Goal: Task Accomplishment & Management: Manage account settings

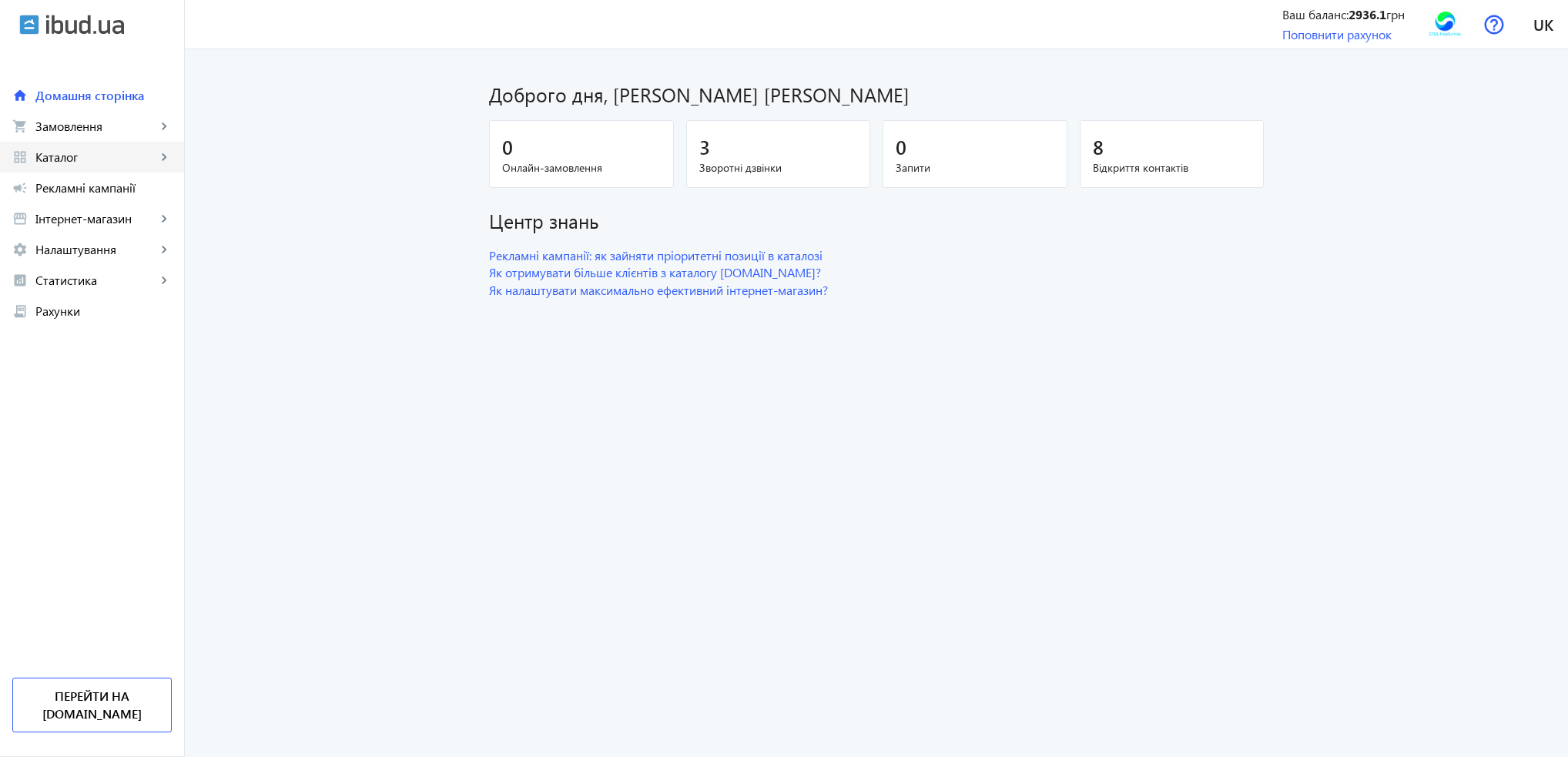
click at [57, 163] on span "Каталог" at bounding box center [96, 156] width 121 height 15
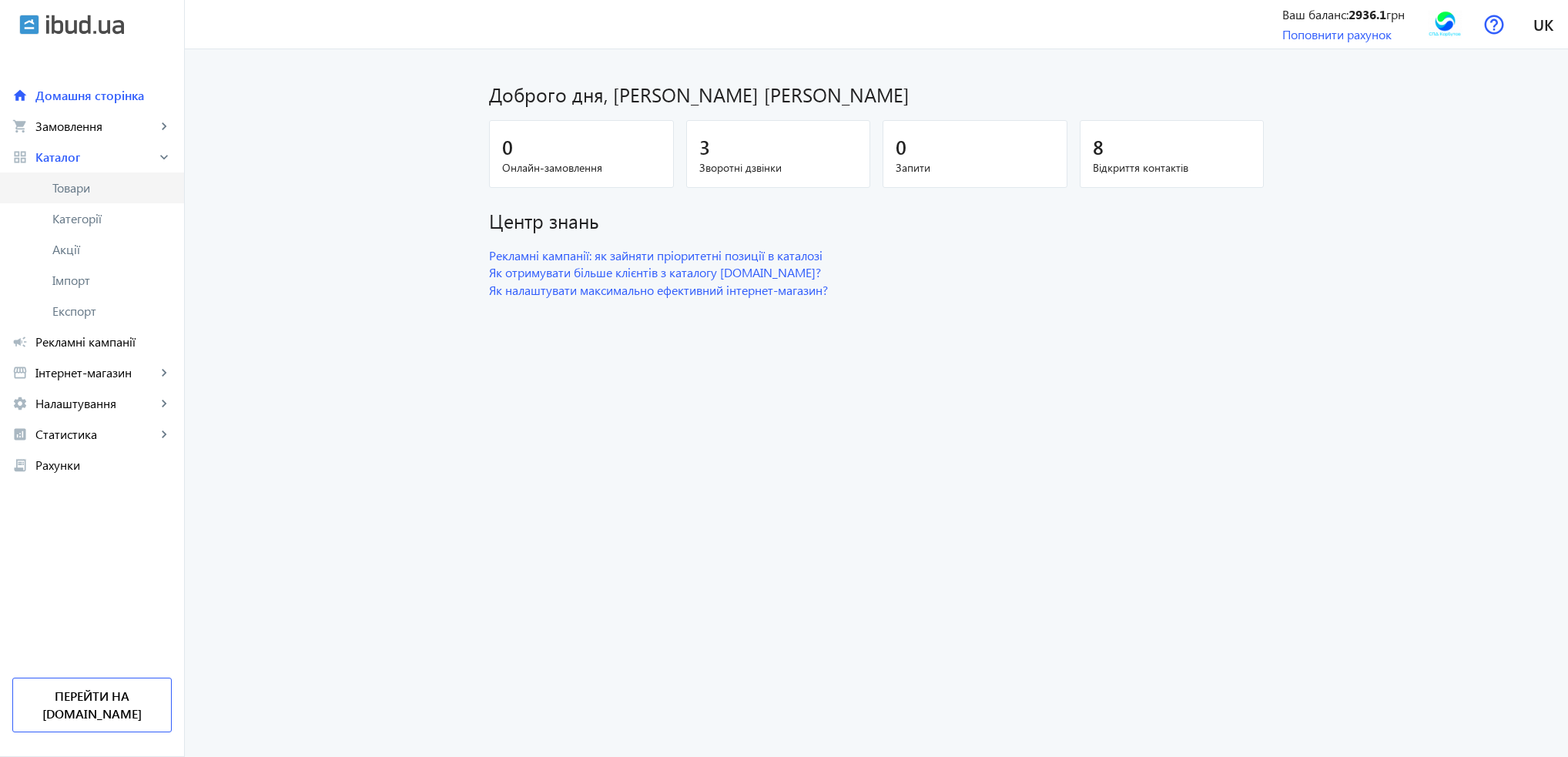
click at [60, 190] on span "Товари" at bounding box center [112, 188] width 120 height 15
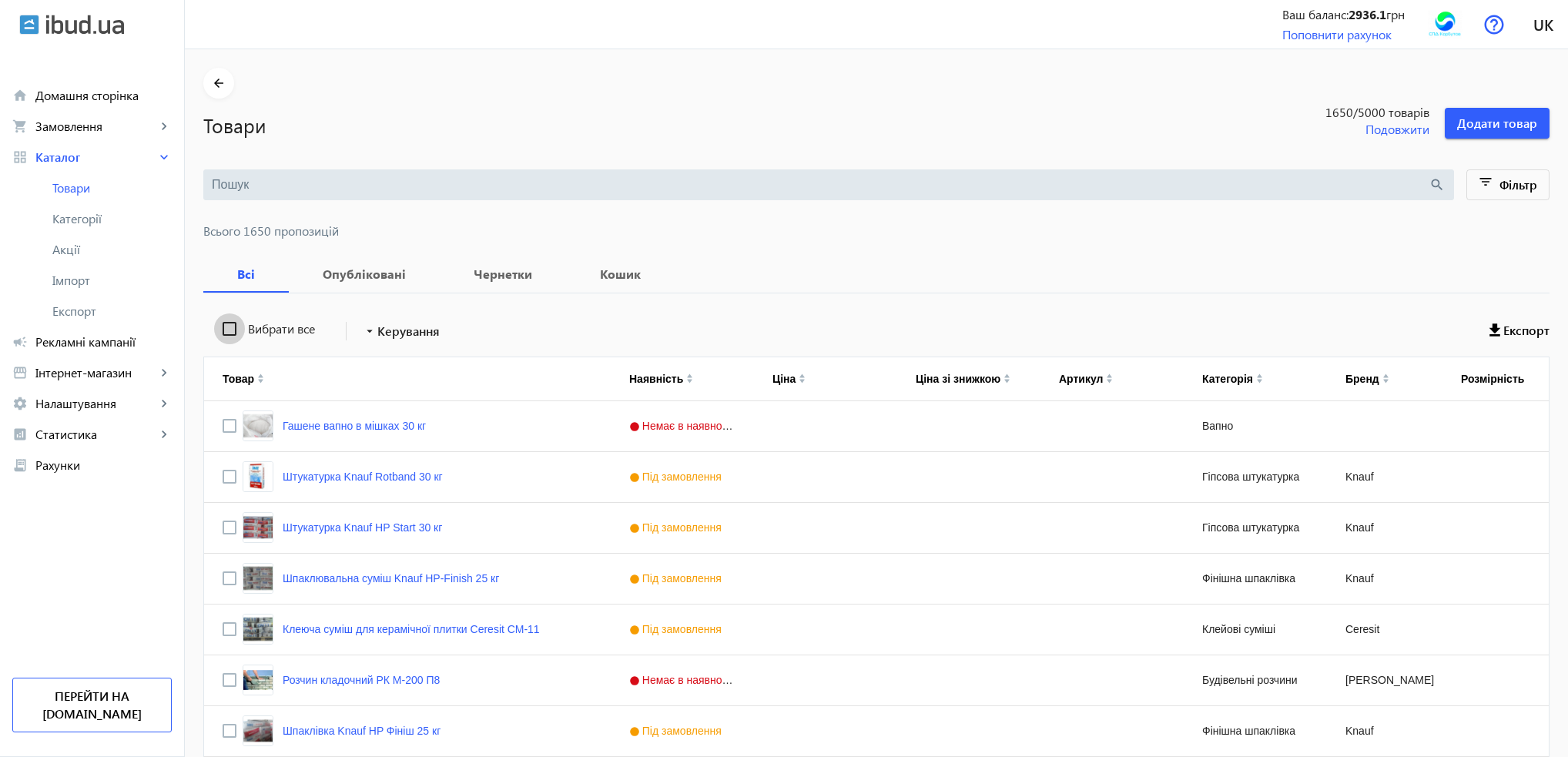
click at [222, 326] on input "Вибрати все" at bounding box center [229, 328] width 31 height 31
checkbox input "true"
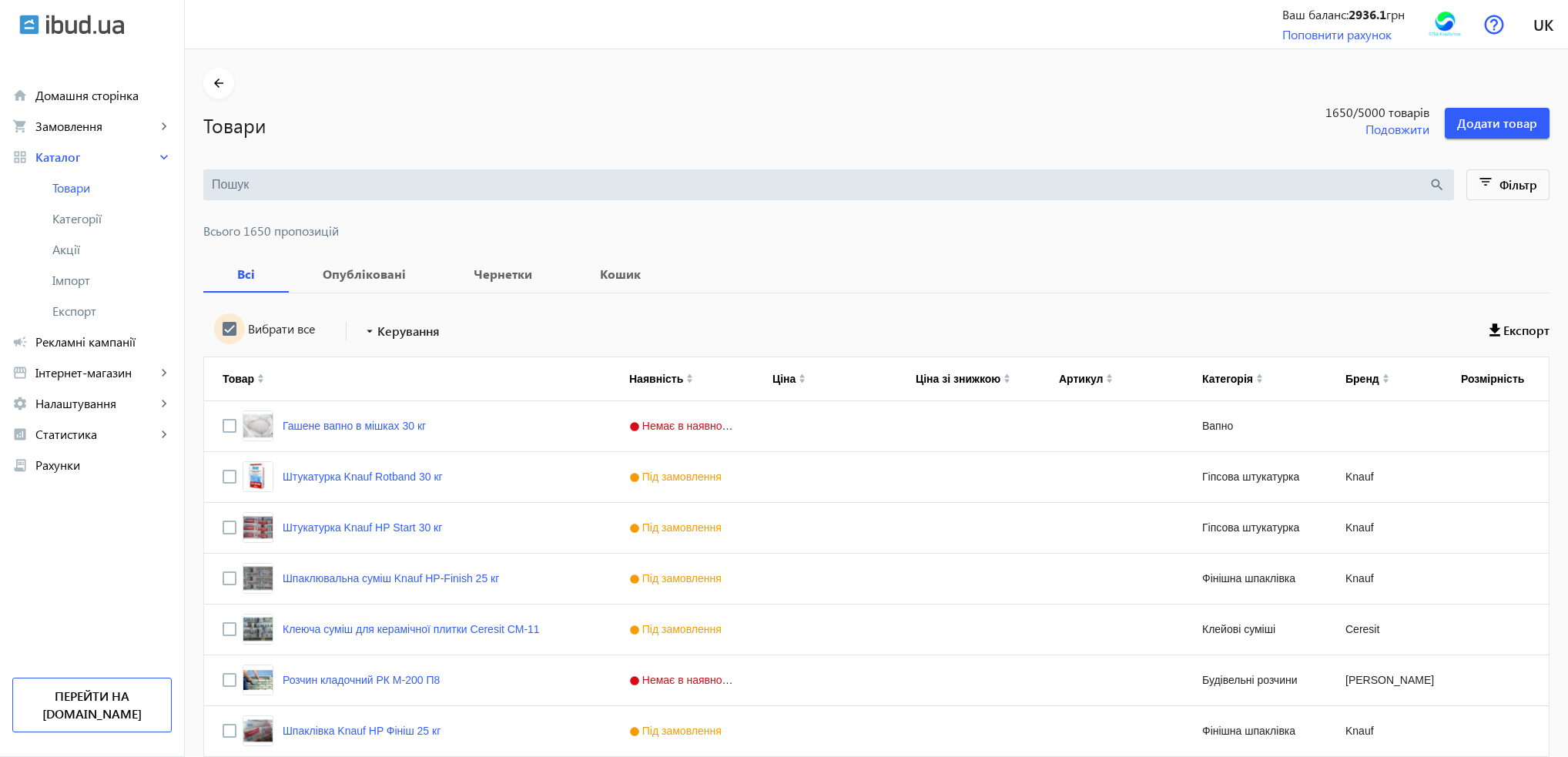
checkbox input "true"
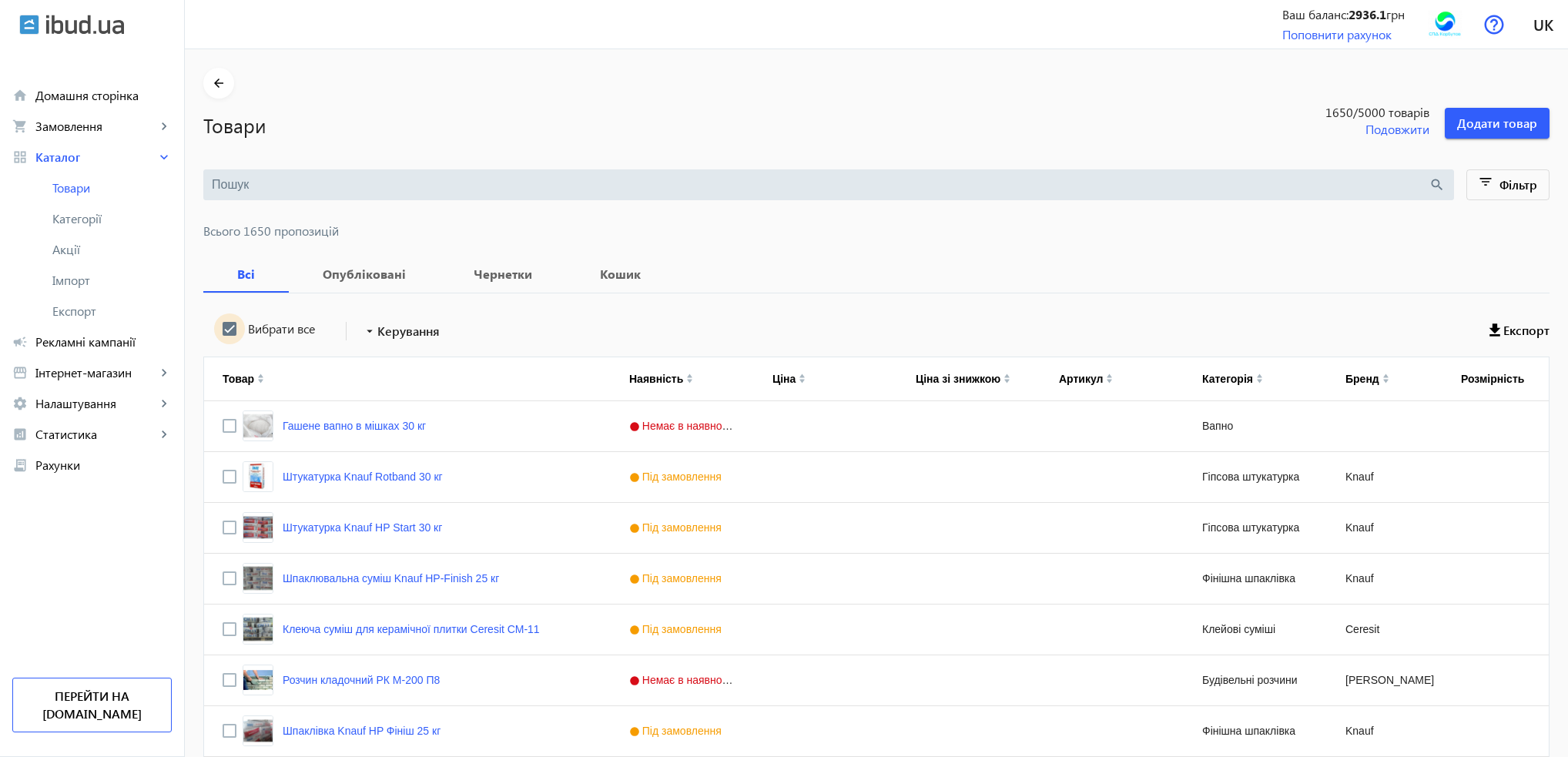
checkbox input "true"
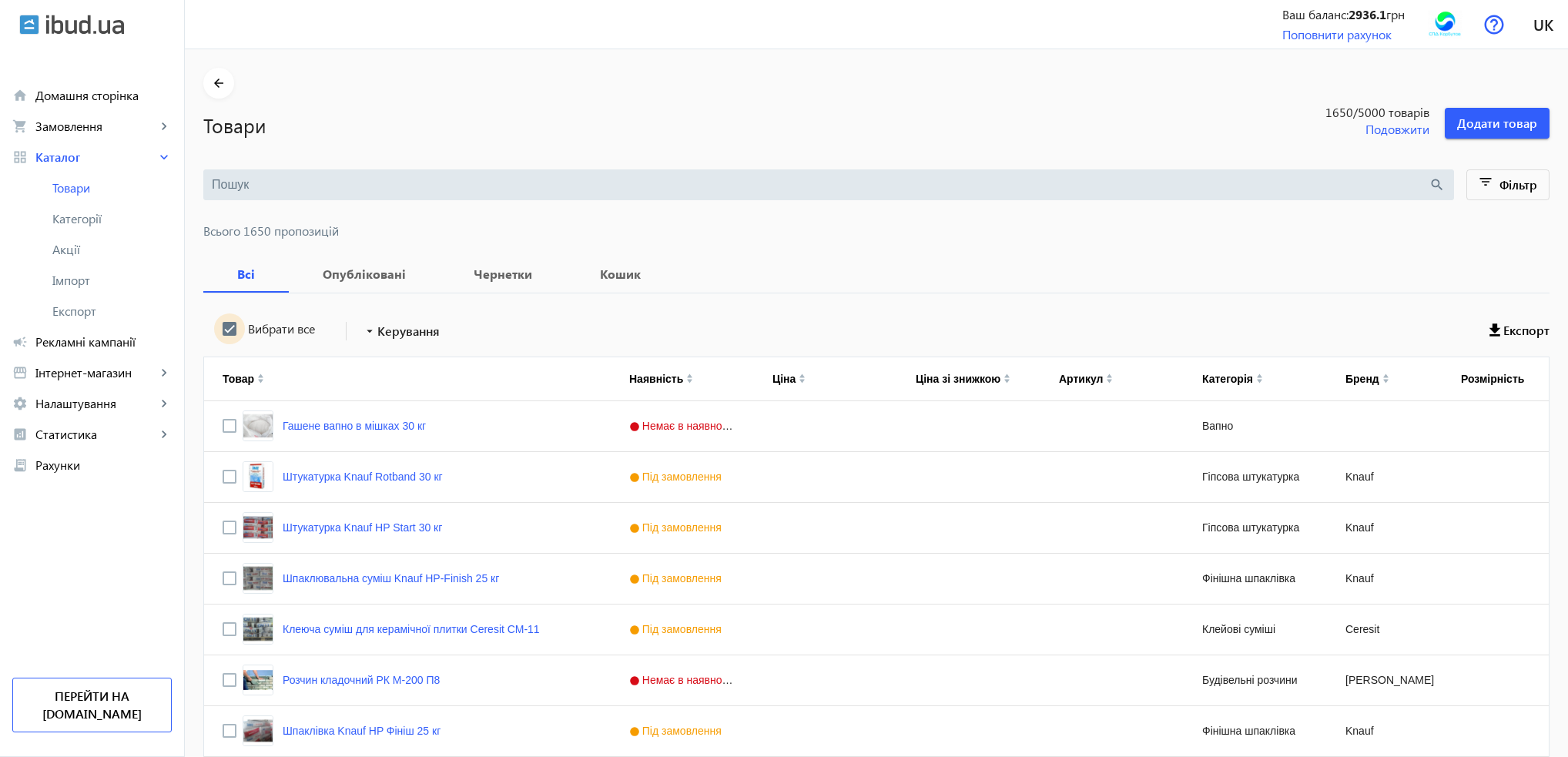
checkbox input "true"
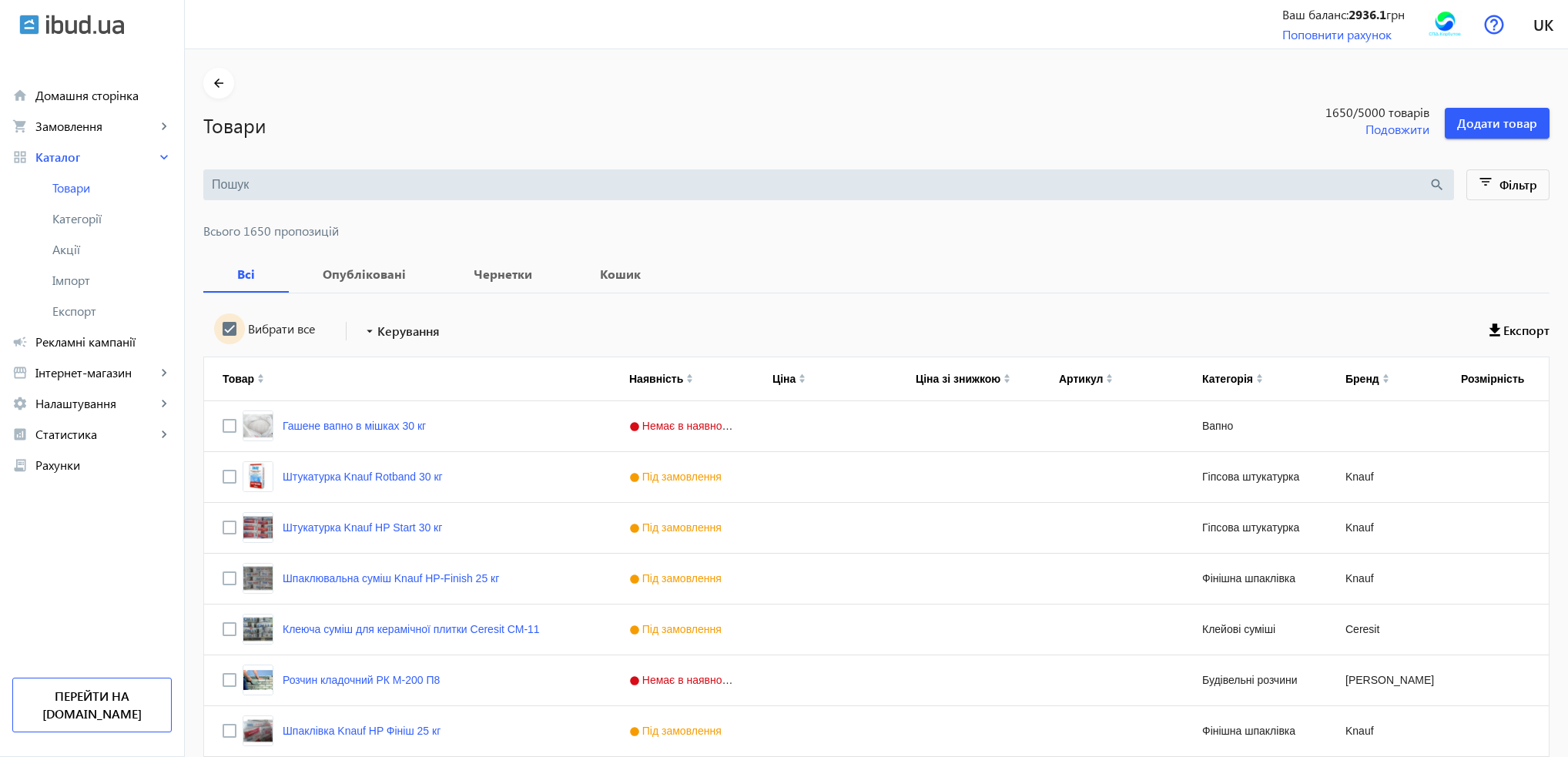
checkbox input "true"
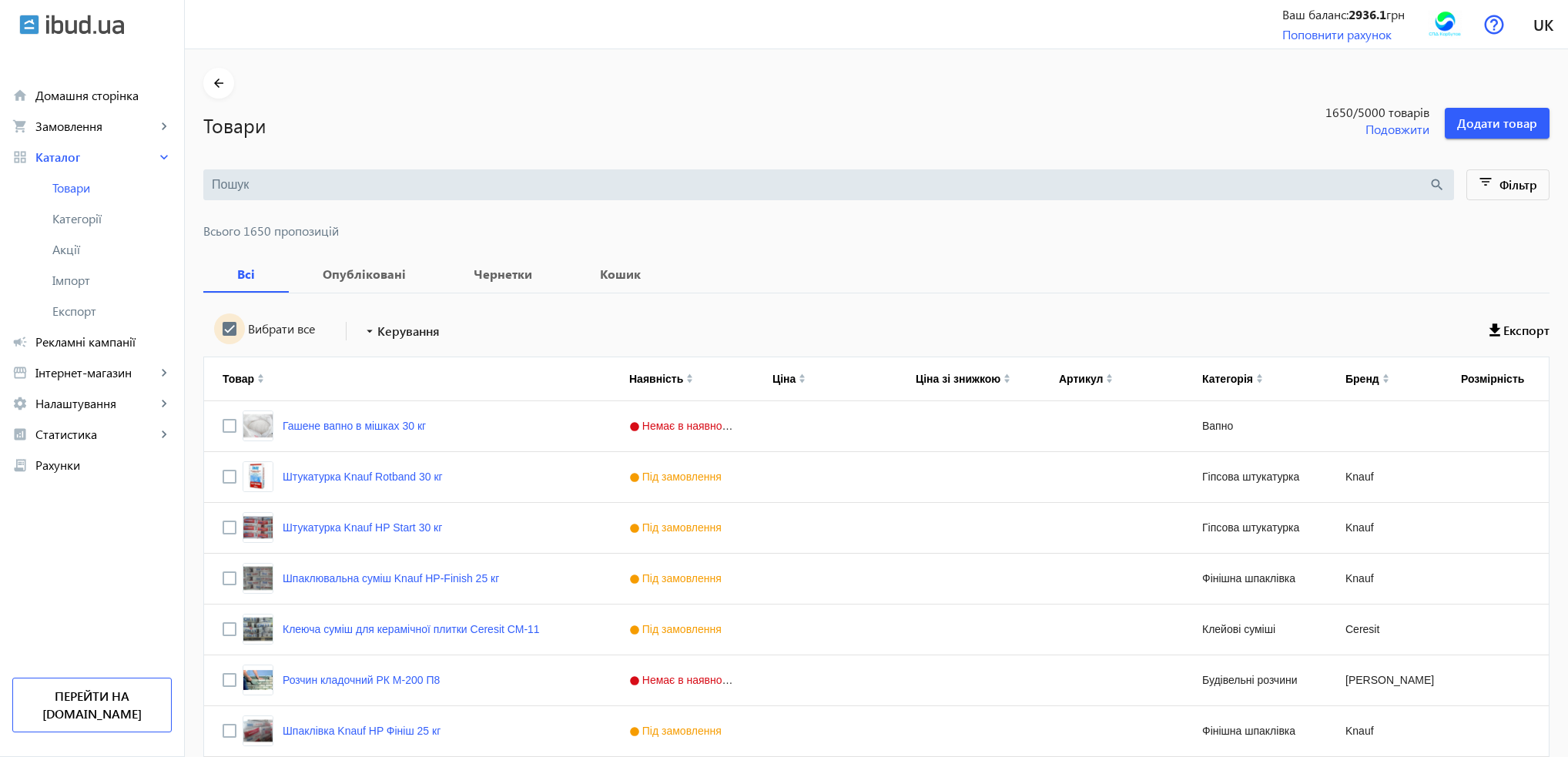
checkbox input "true"
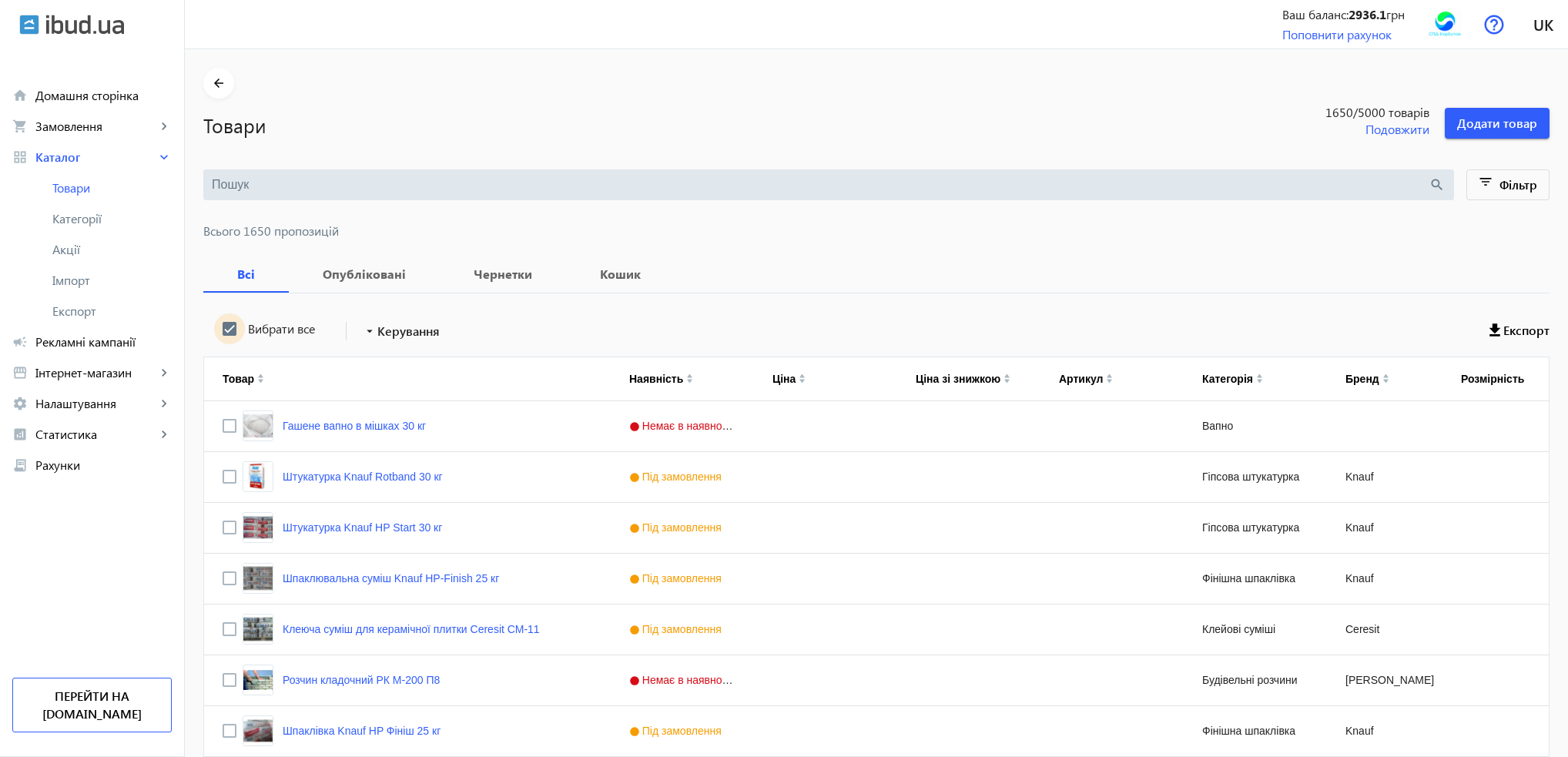
checkbox input "true"
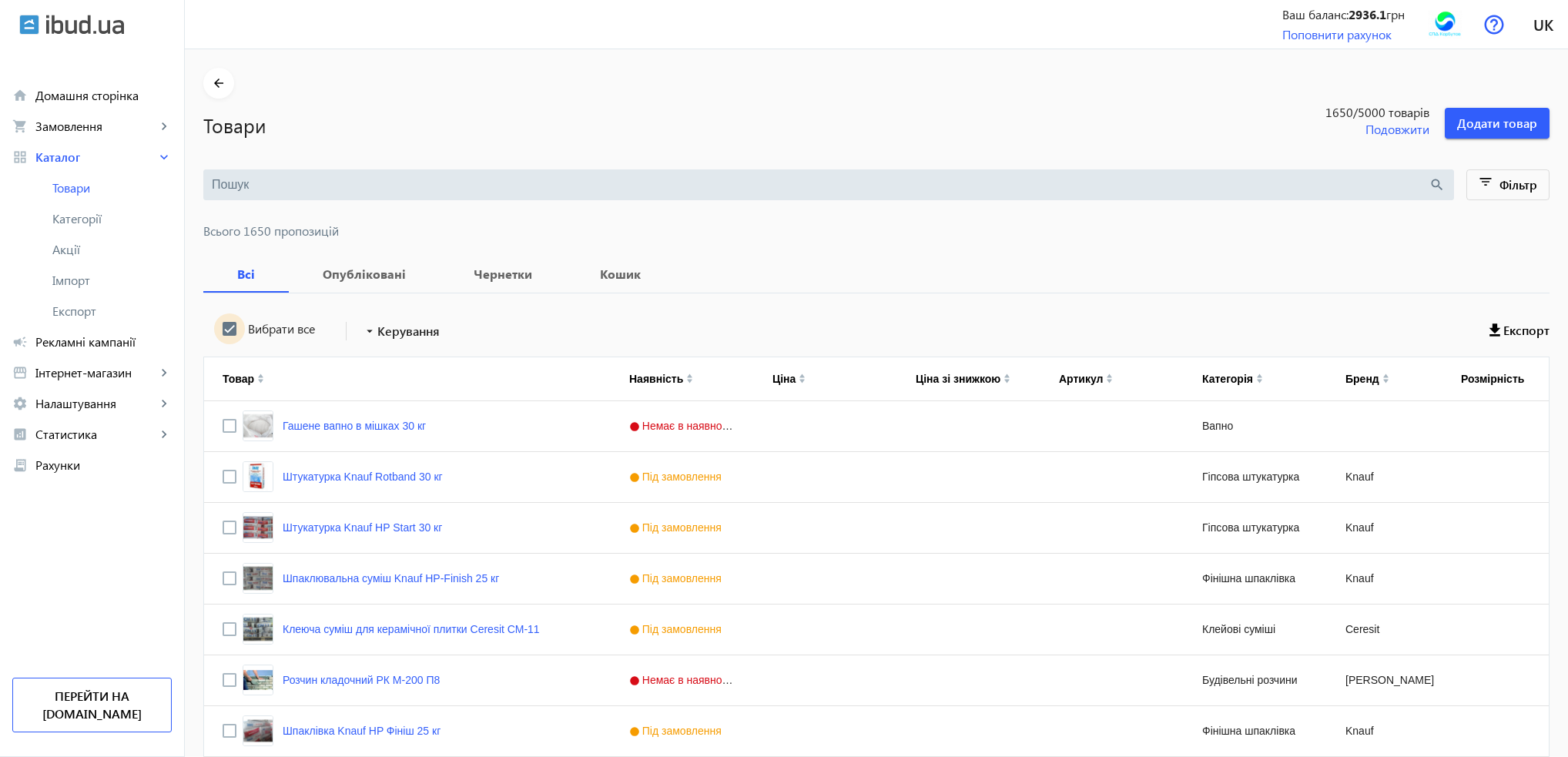
checkbox input "true"
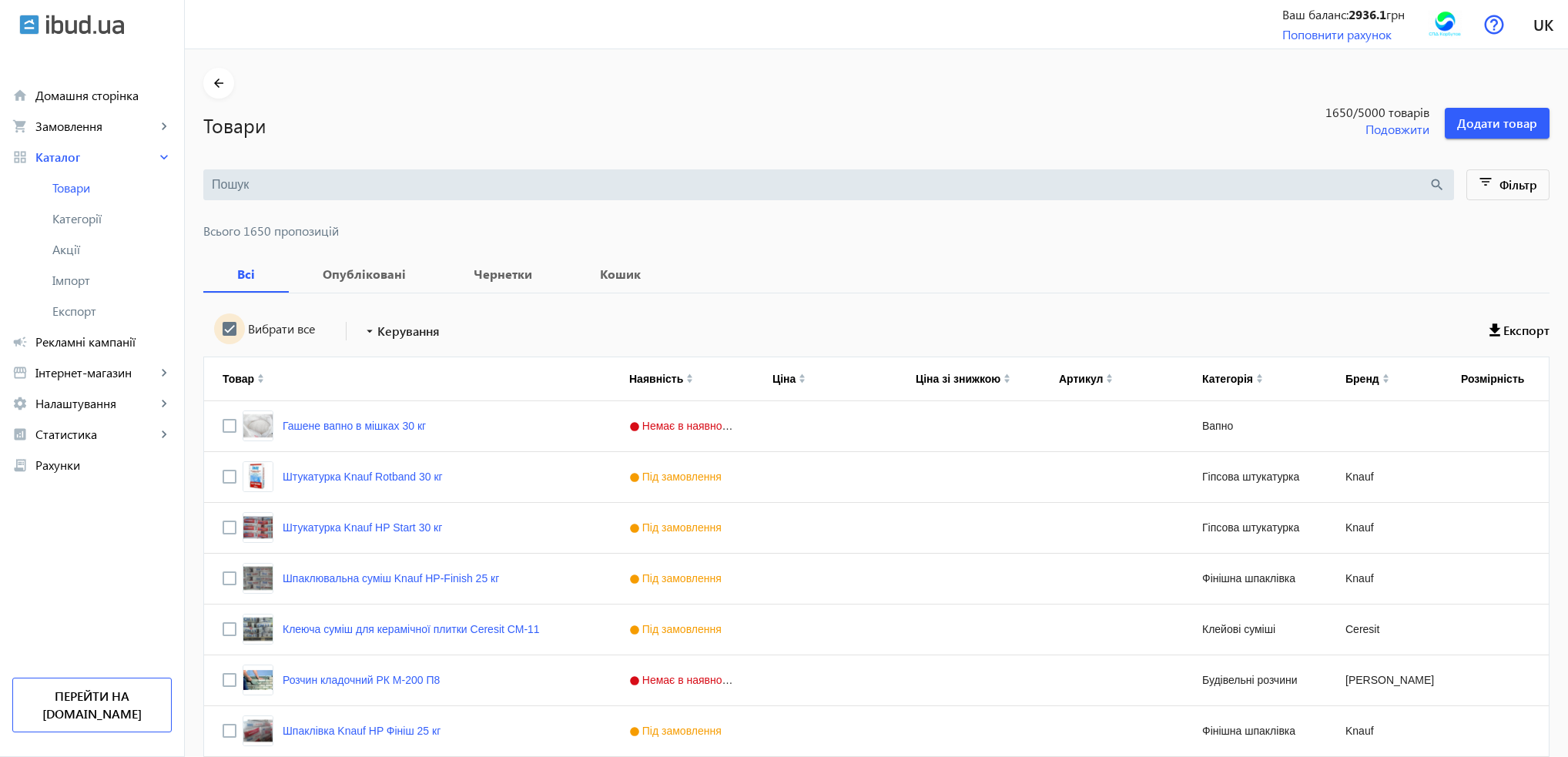
checkbox input "true"
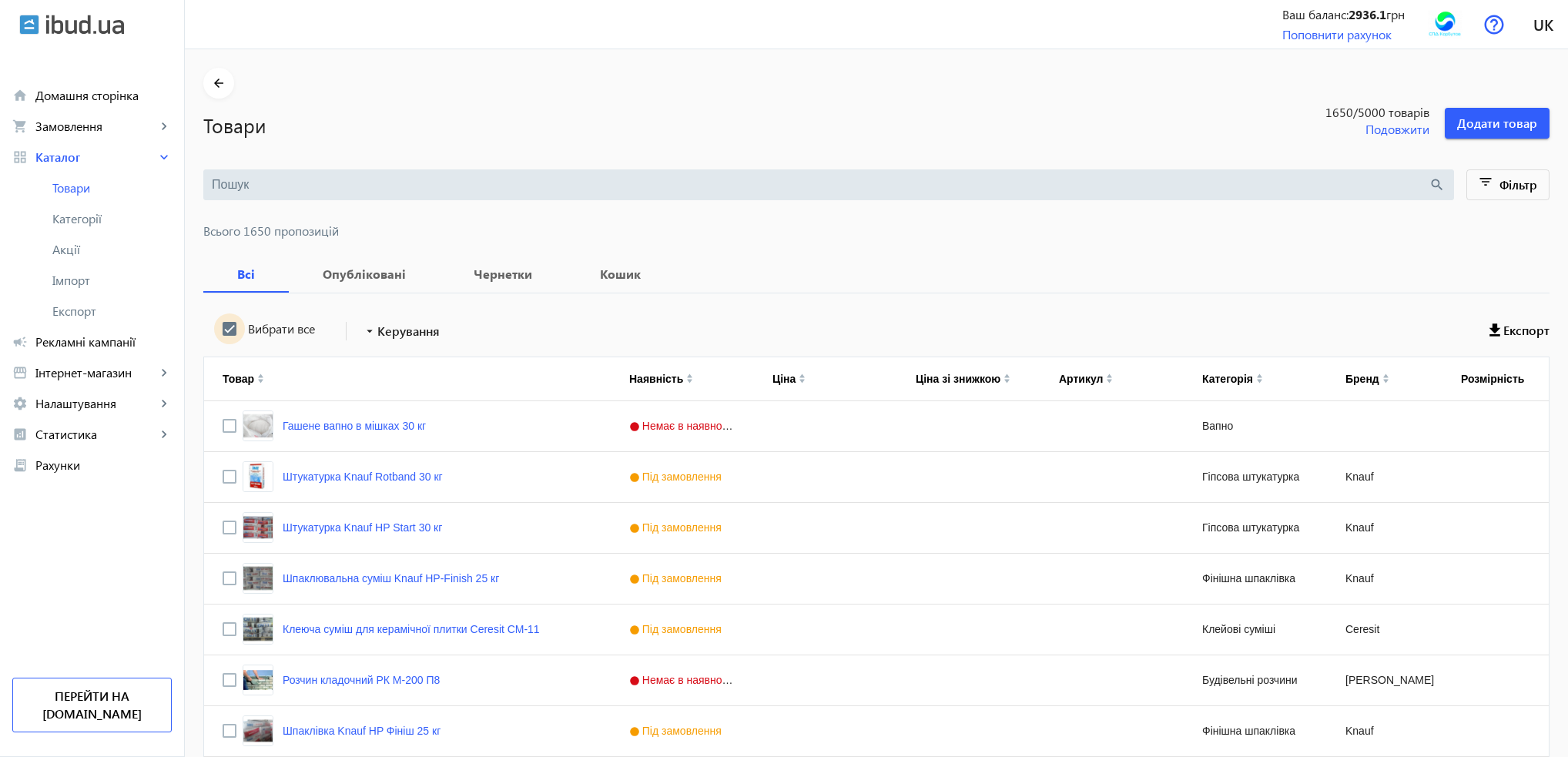
checkbox input "true"
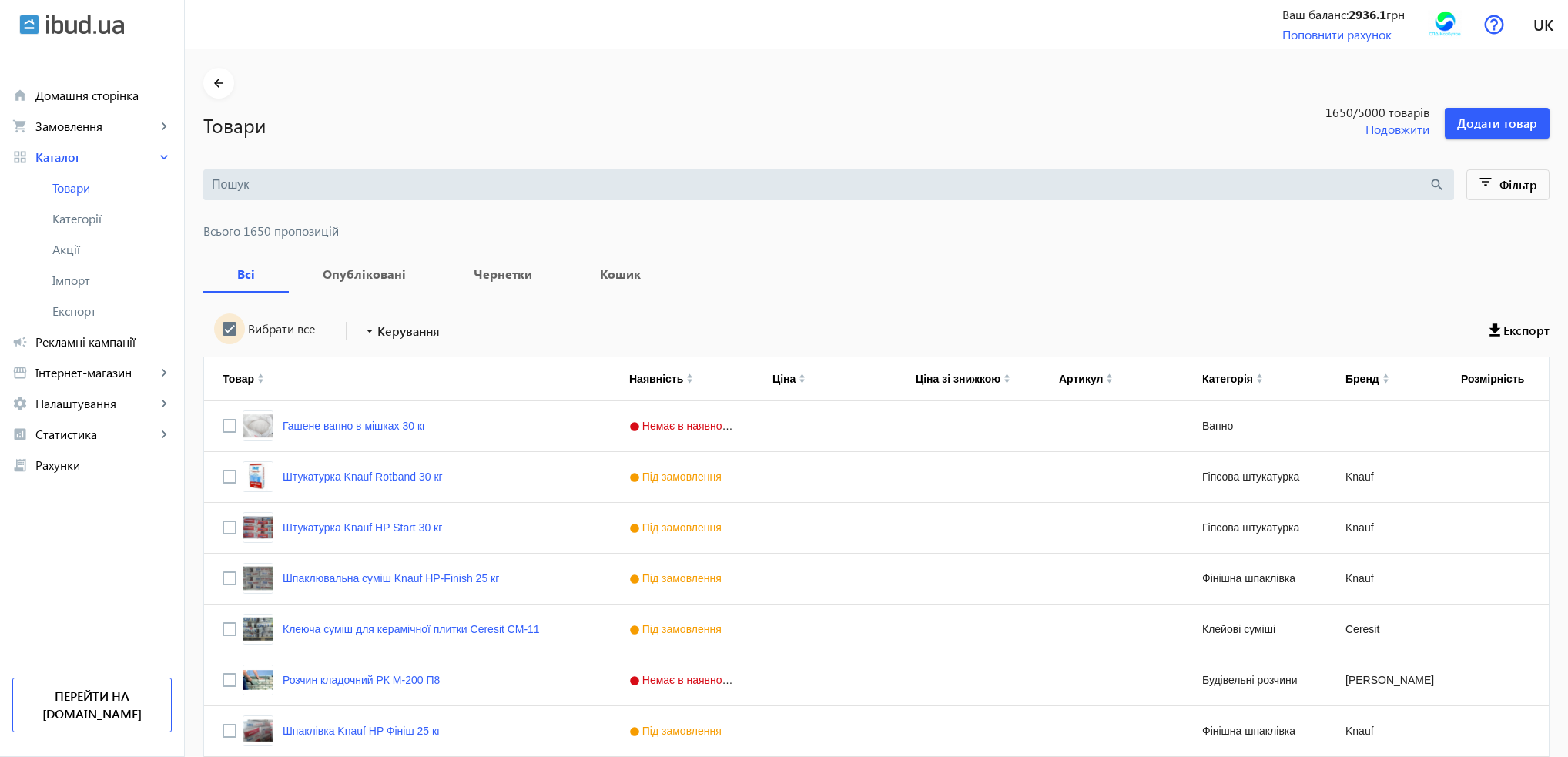
checkbox input "true"
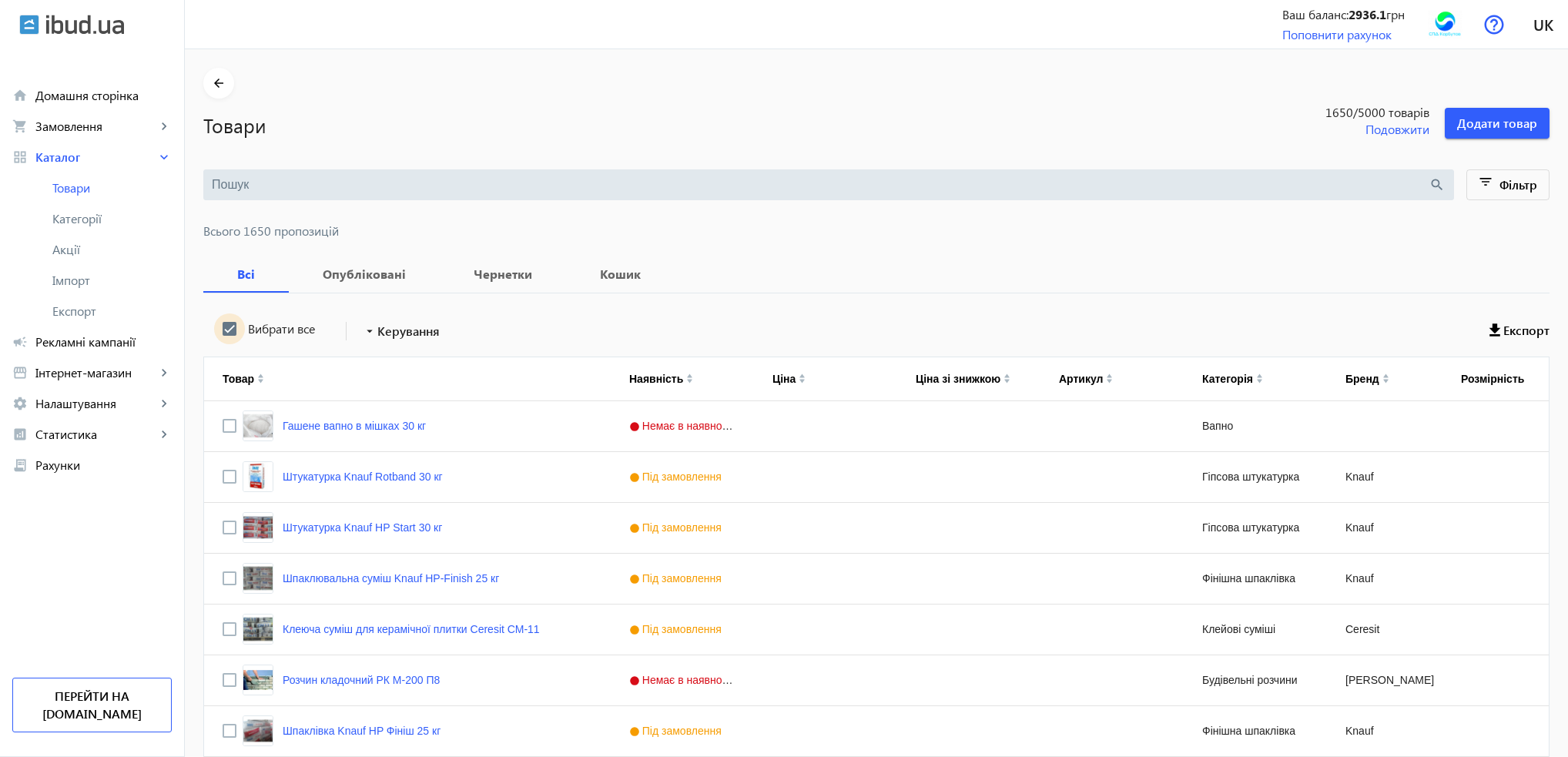
checkbox input "true"
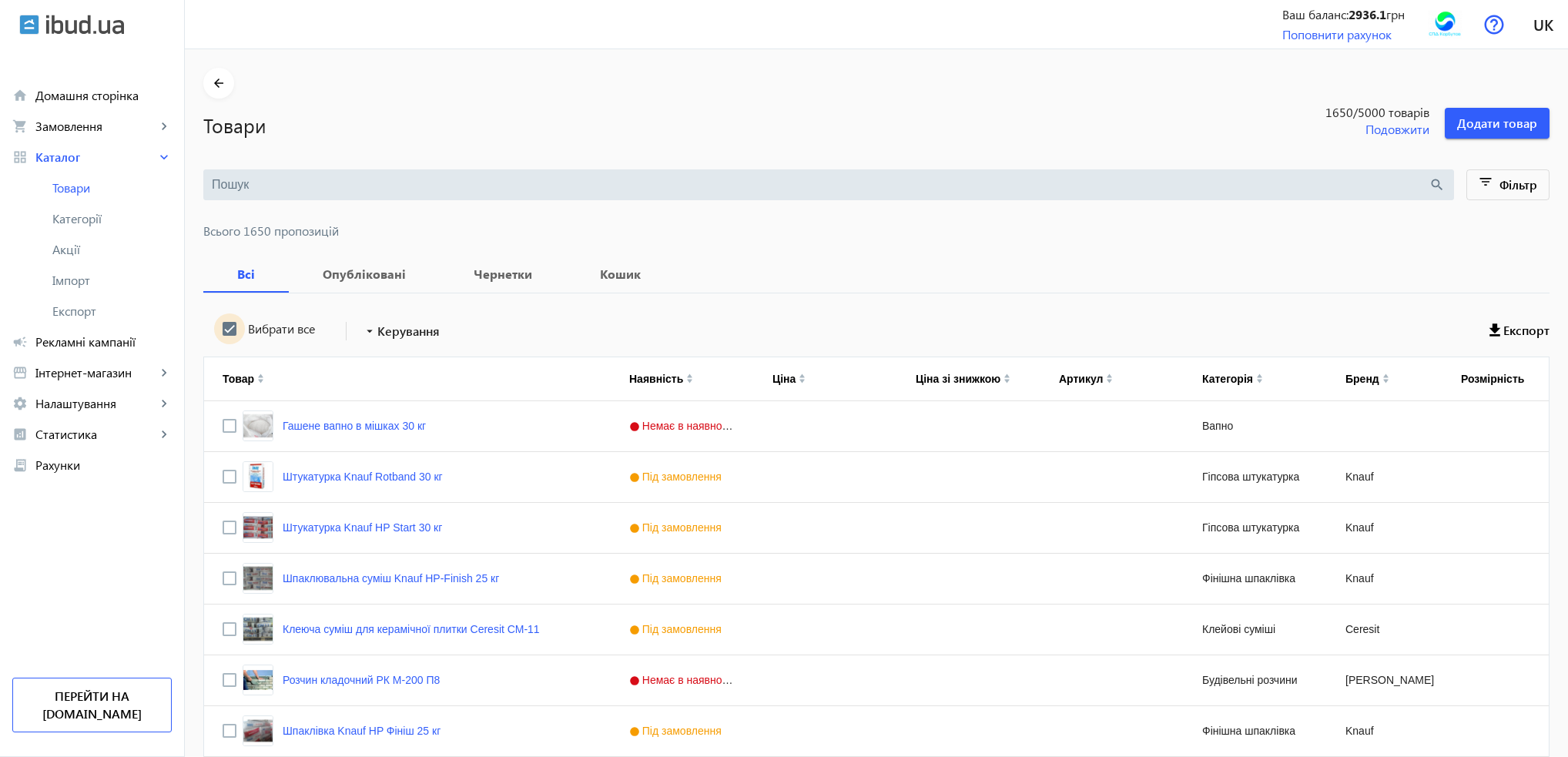
checkbox input "true"
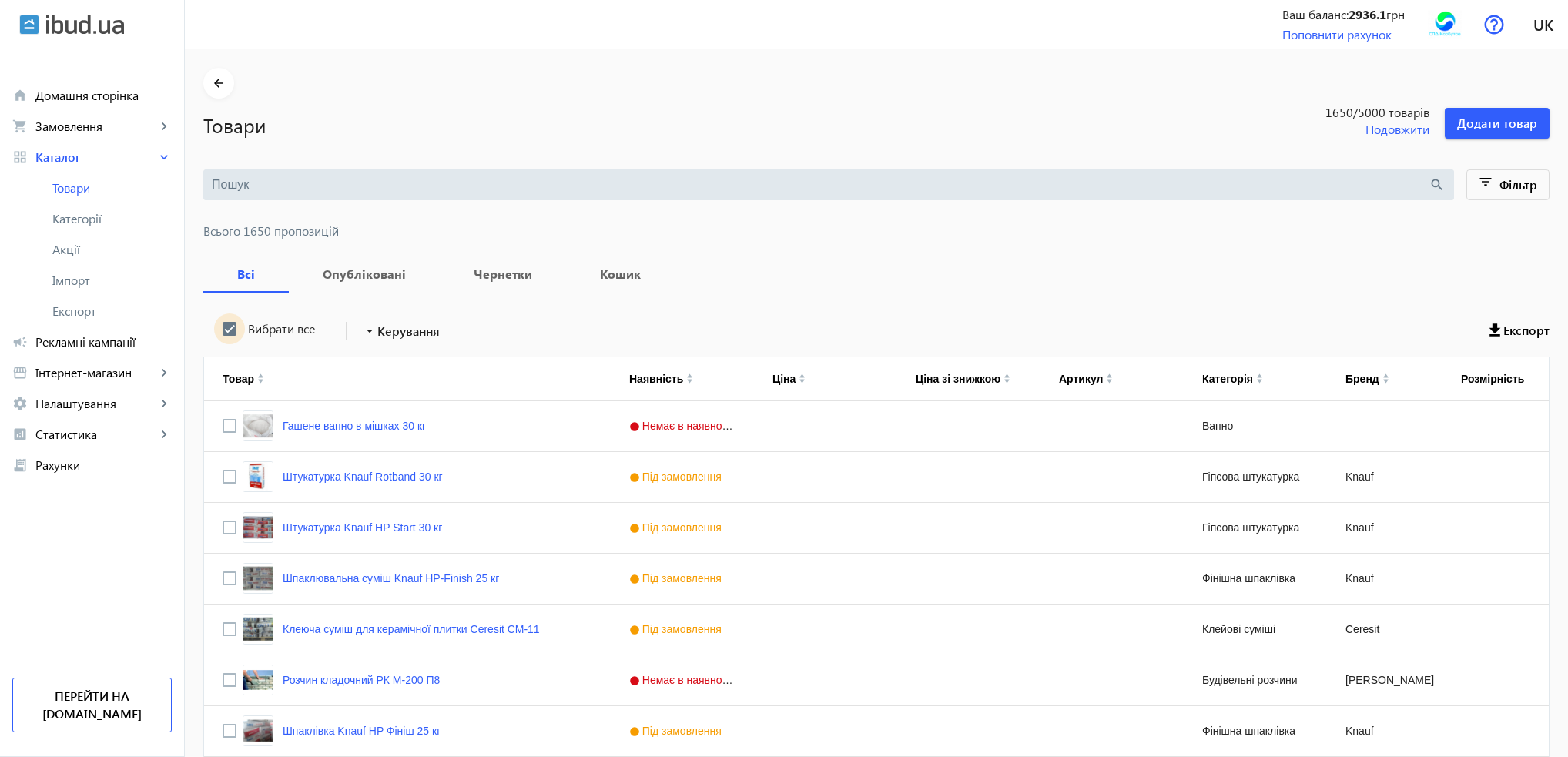
checkbox input "true"
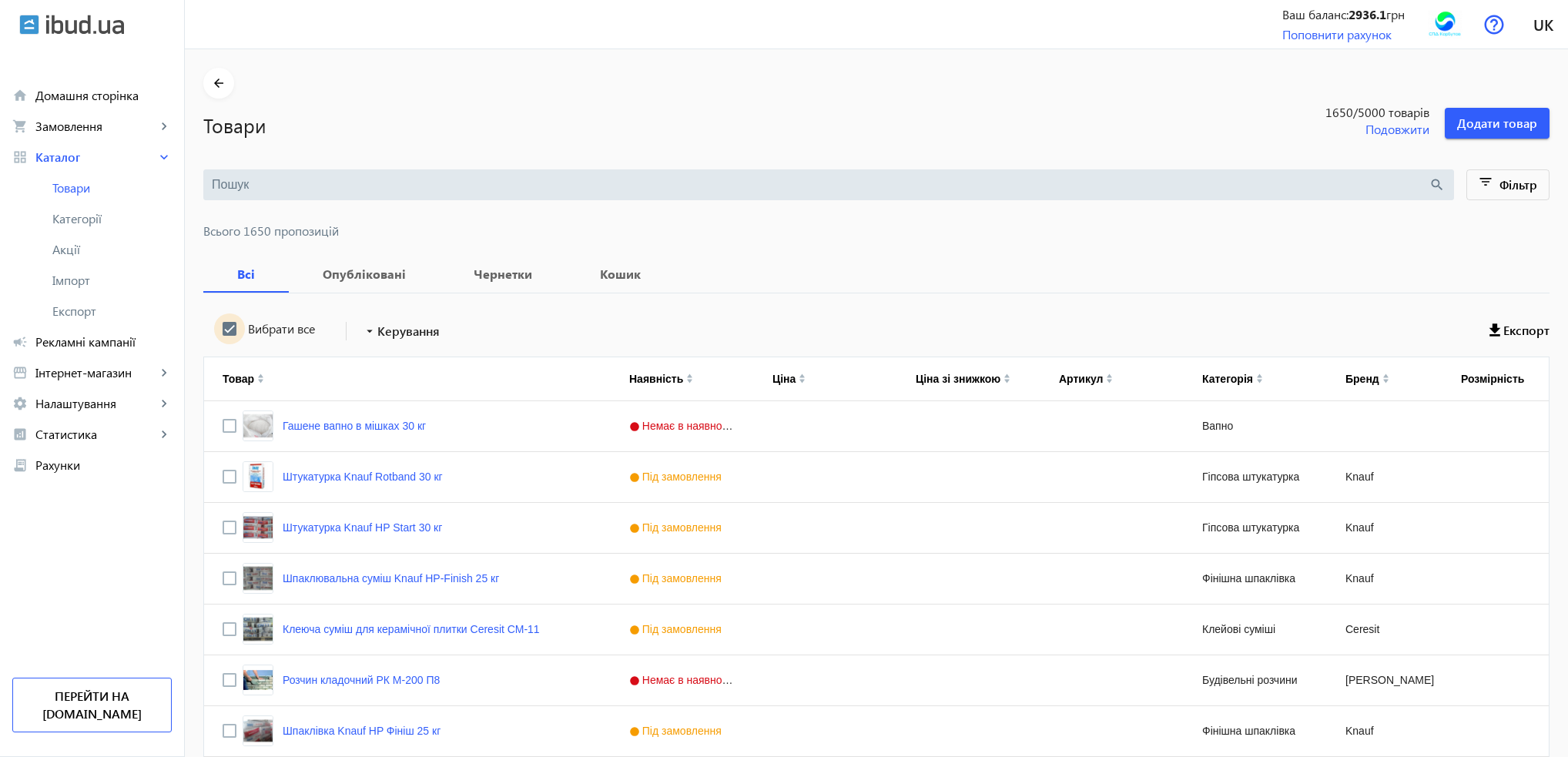
checkbox input "true"
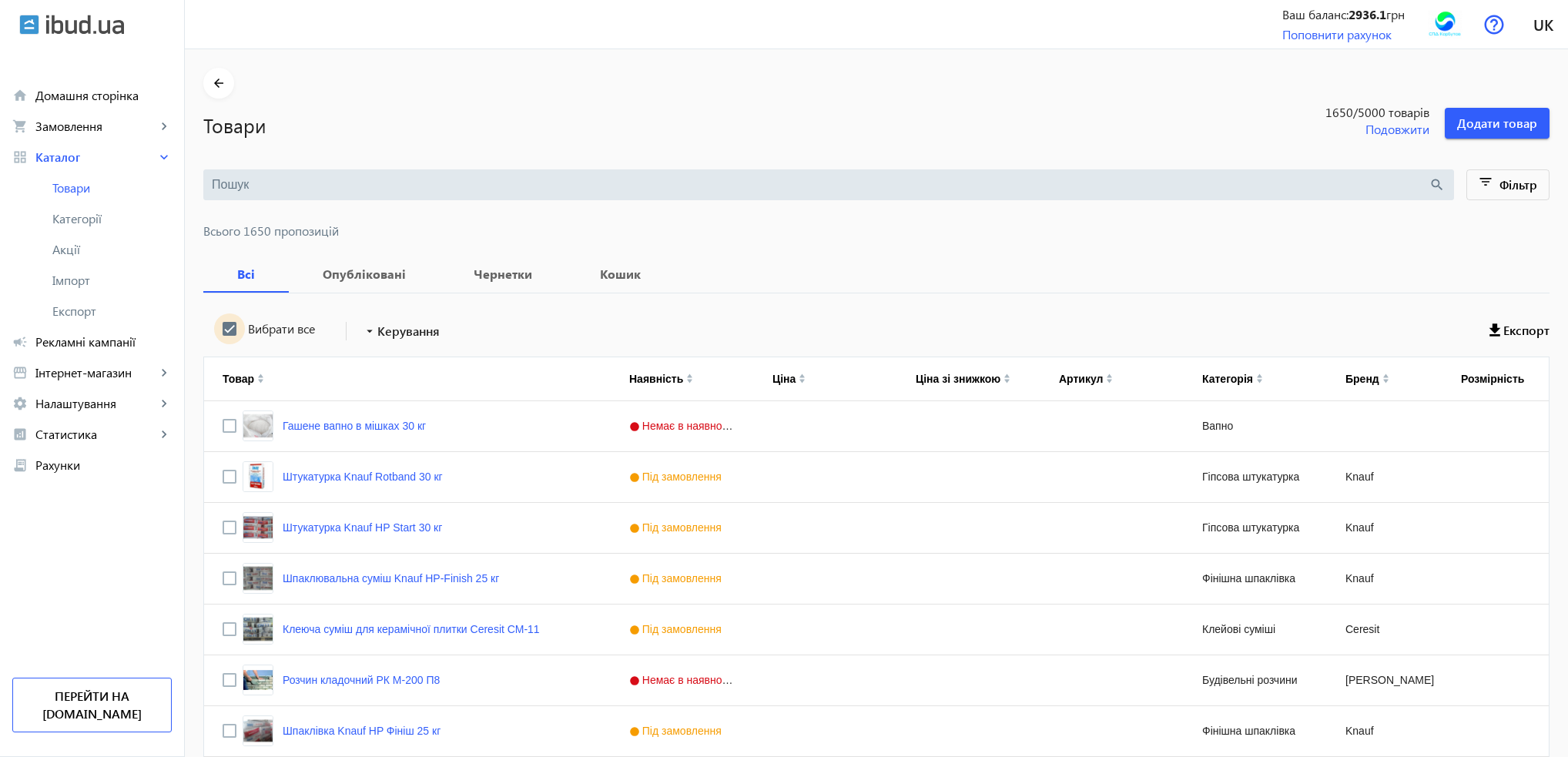
checkbox input "true"
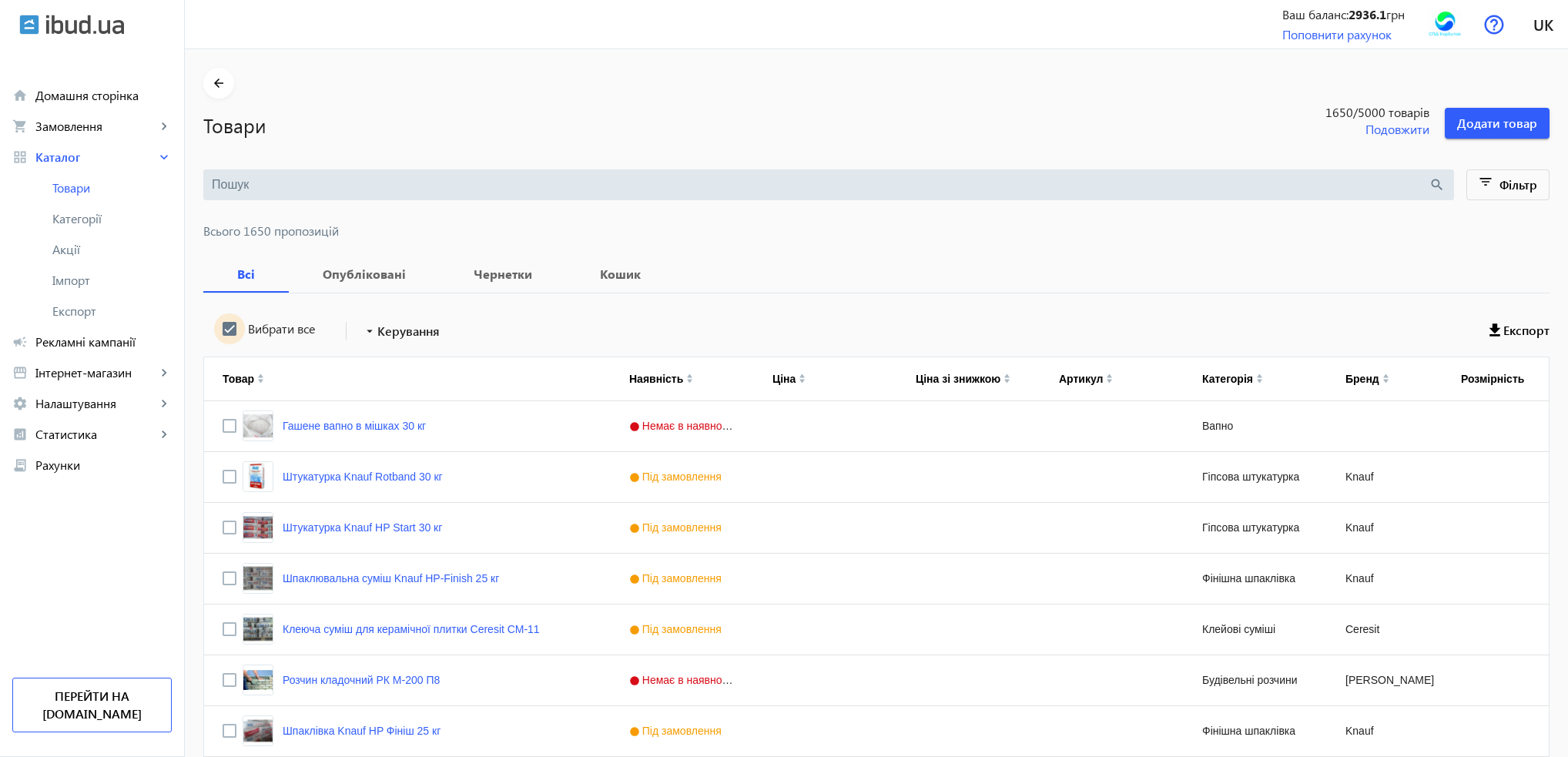
checkbox input "true"
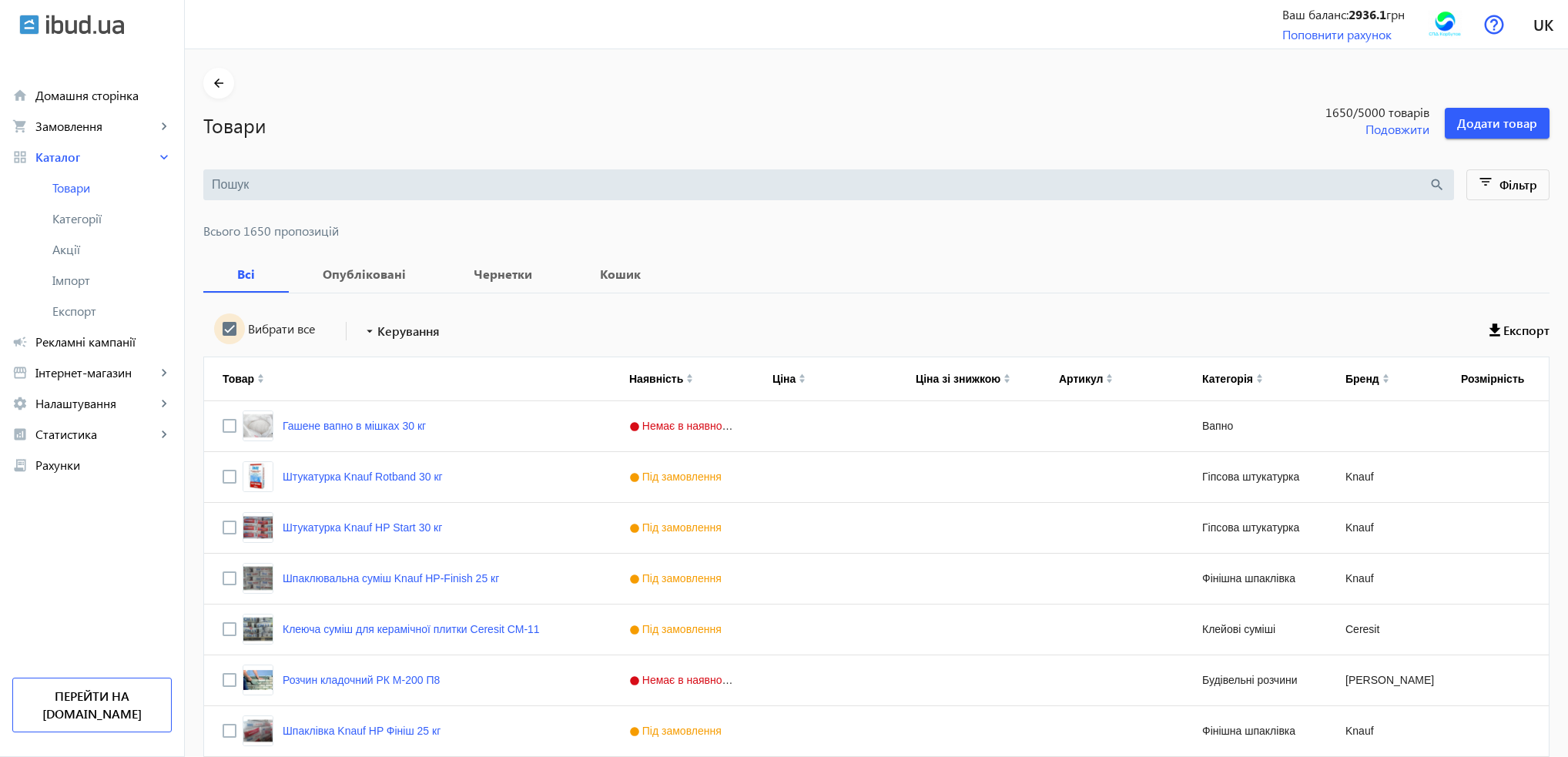
checkbox input "true"
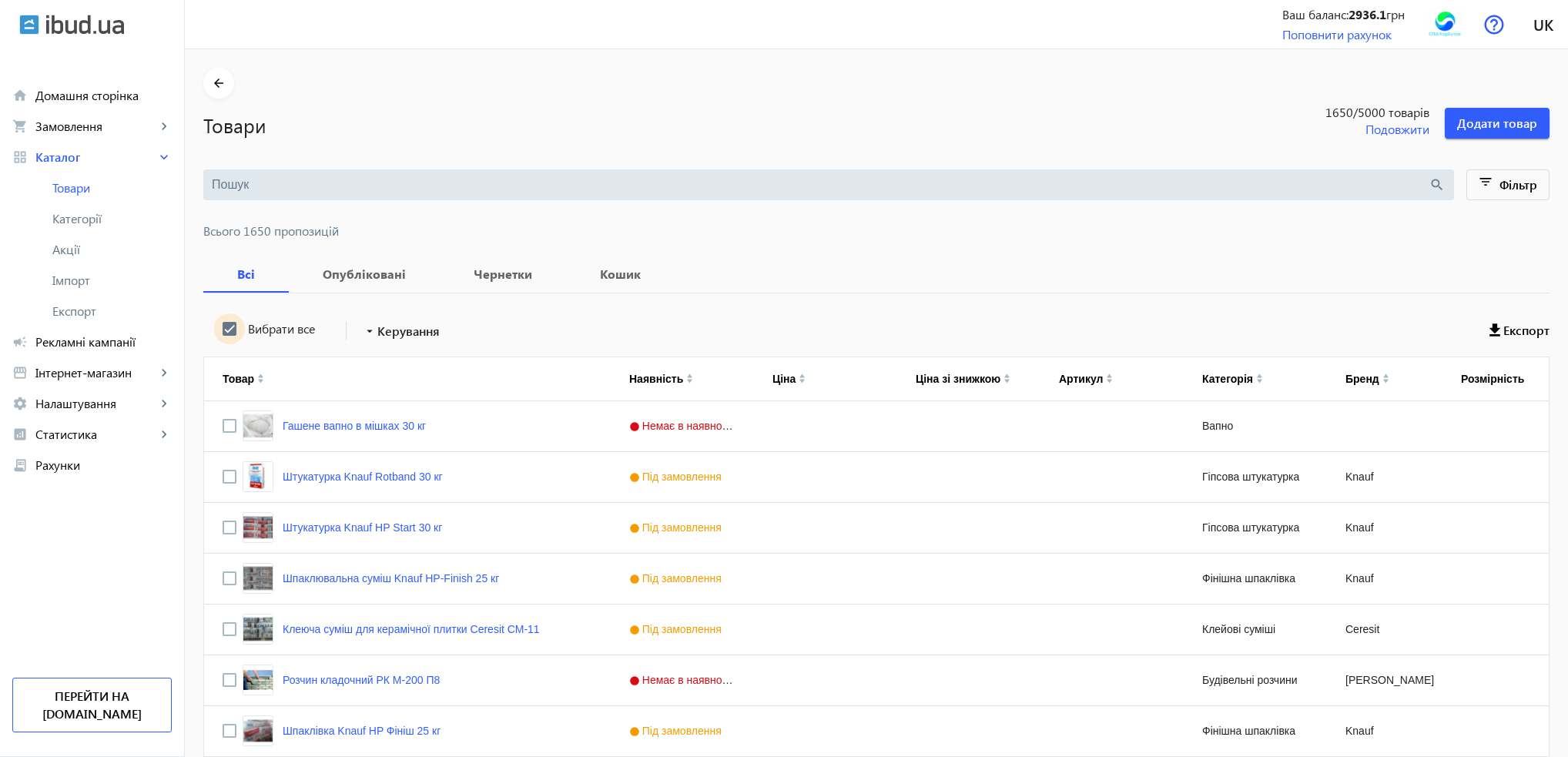
checkbox input "true"
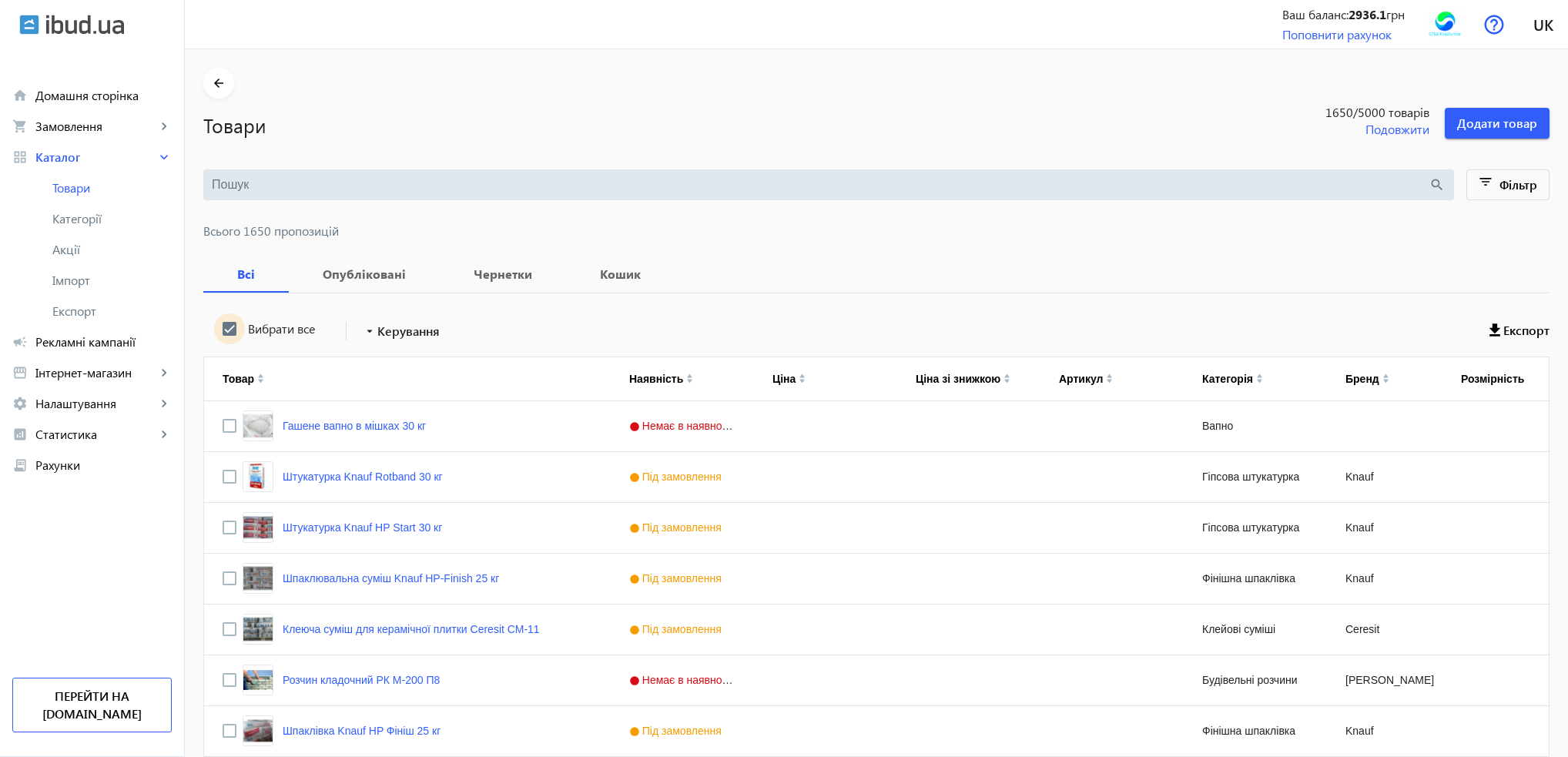
checkbox input "true"
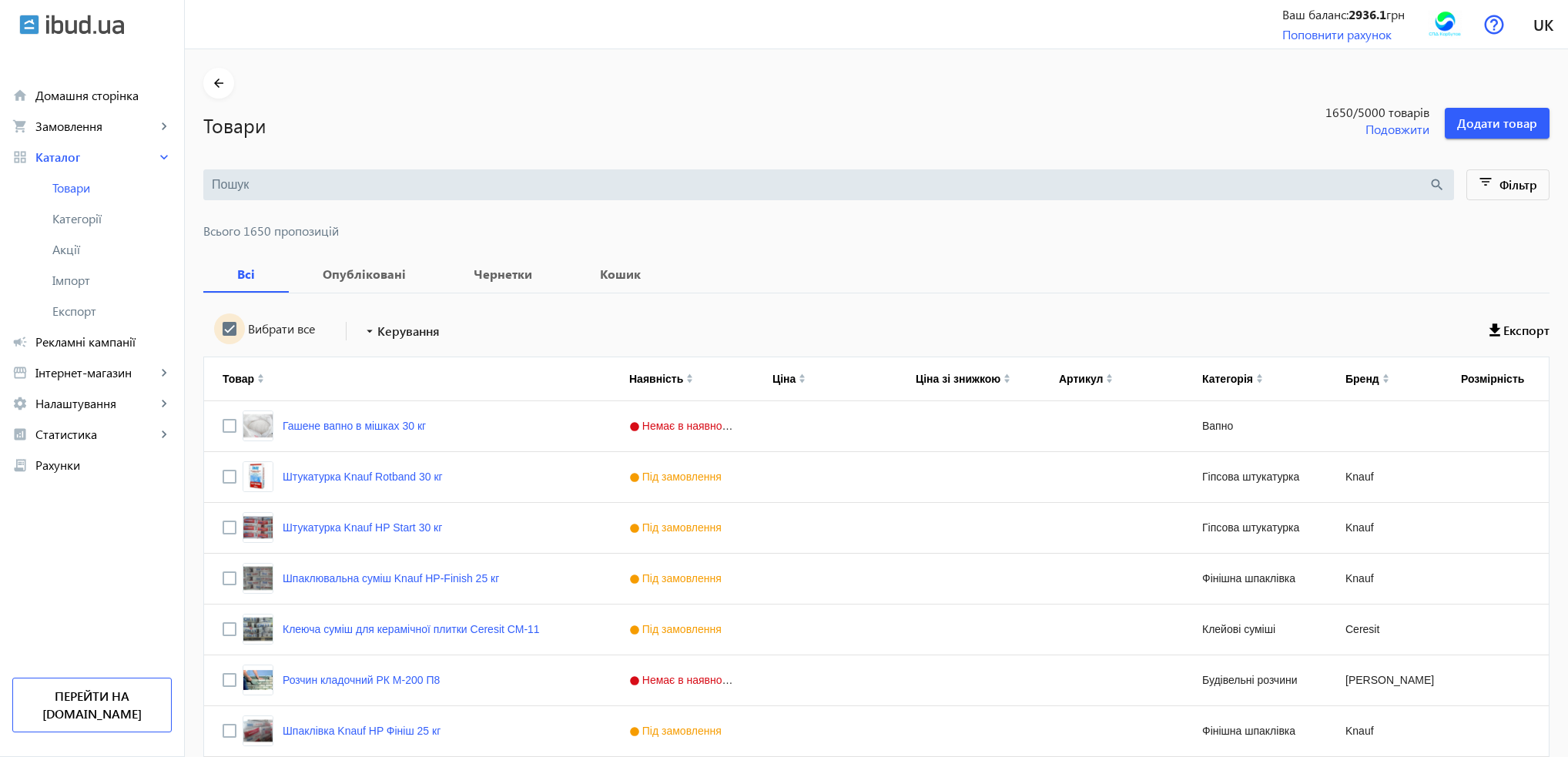
checkbox input "true"
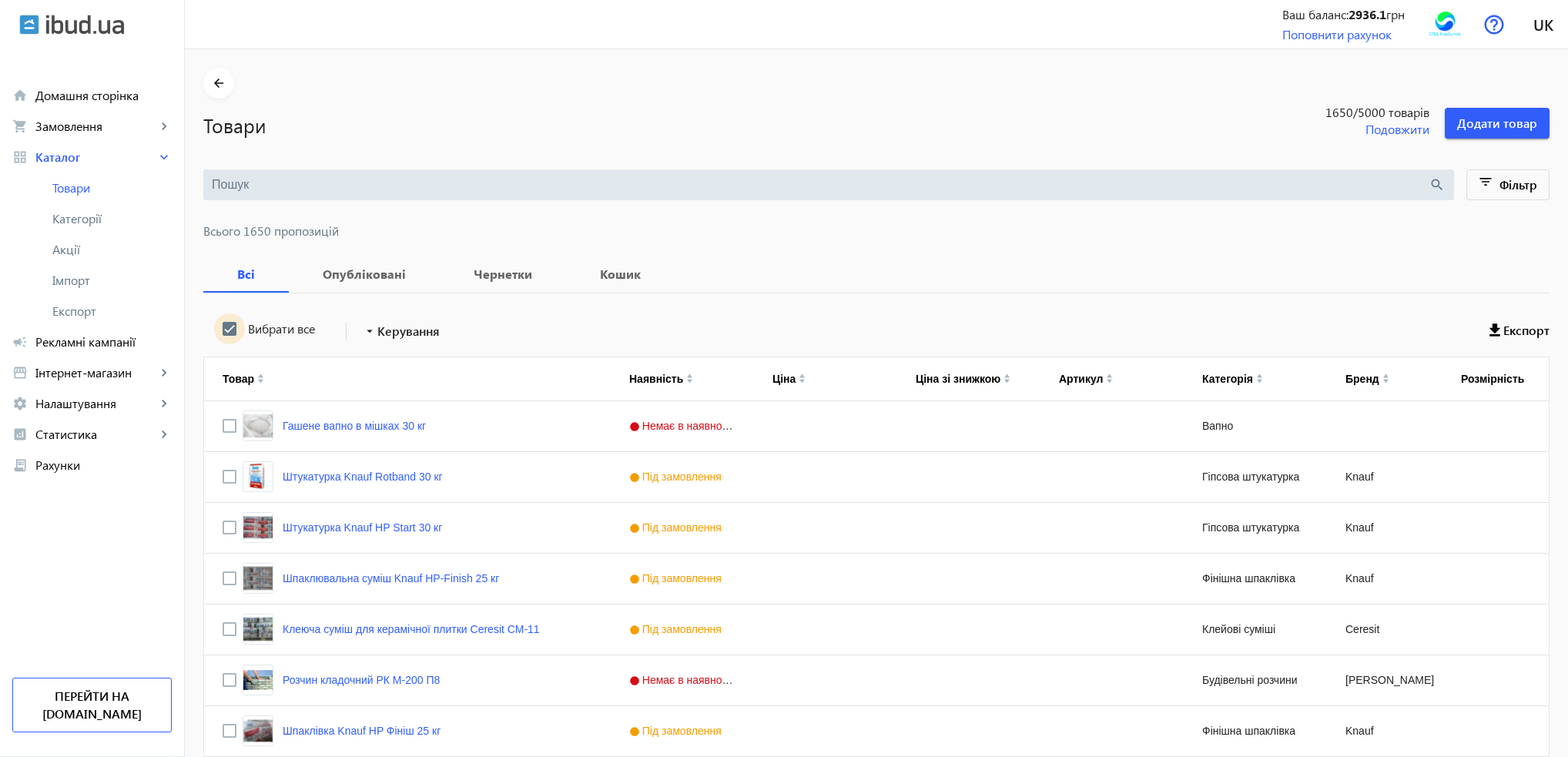
checkbox input "true"
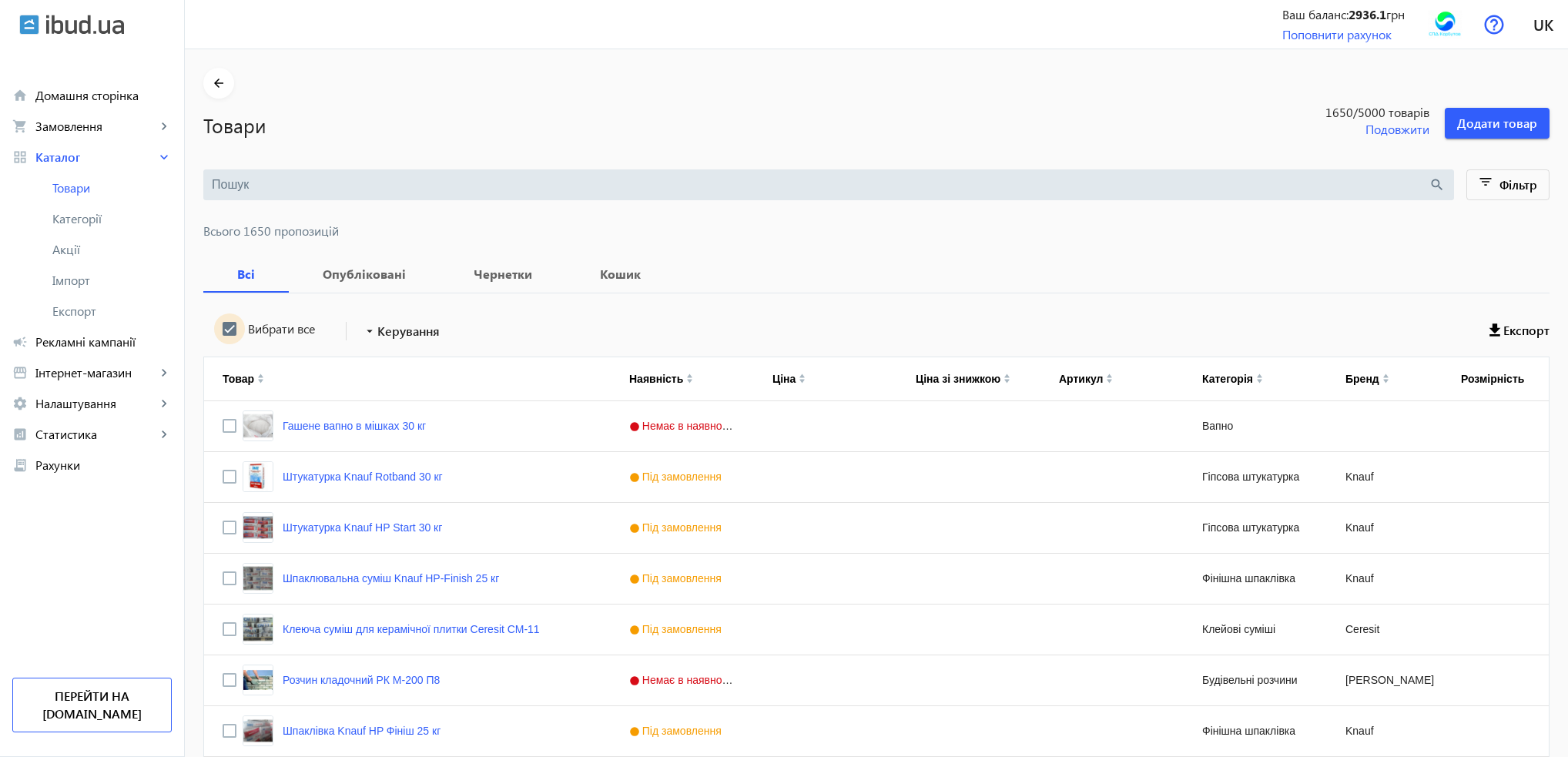
checkbox input "true"
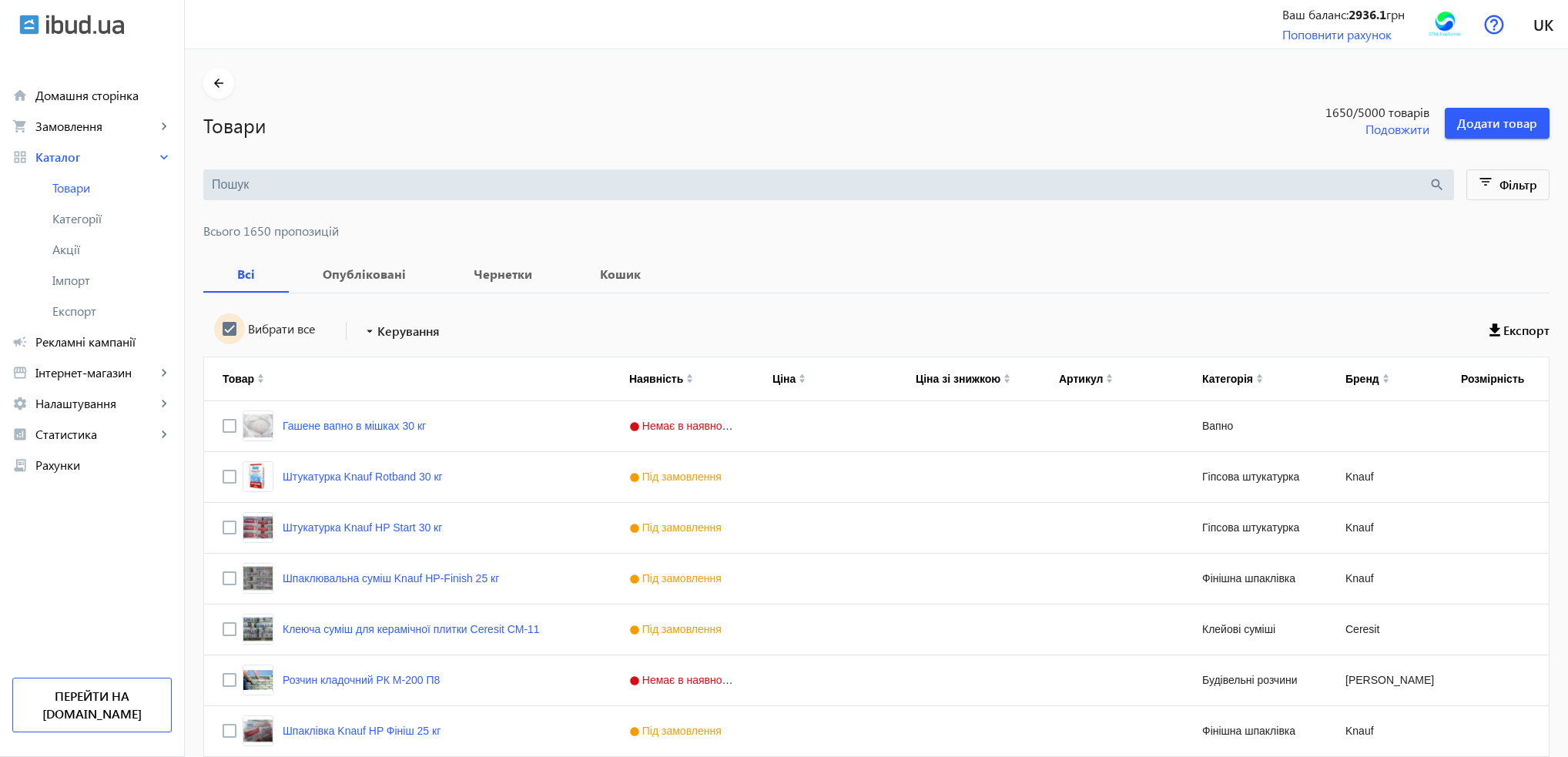
checkbox input "true"
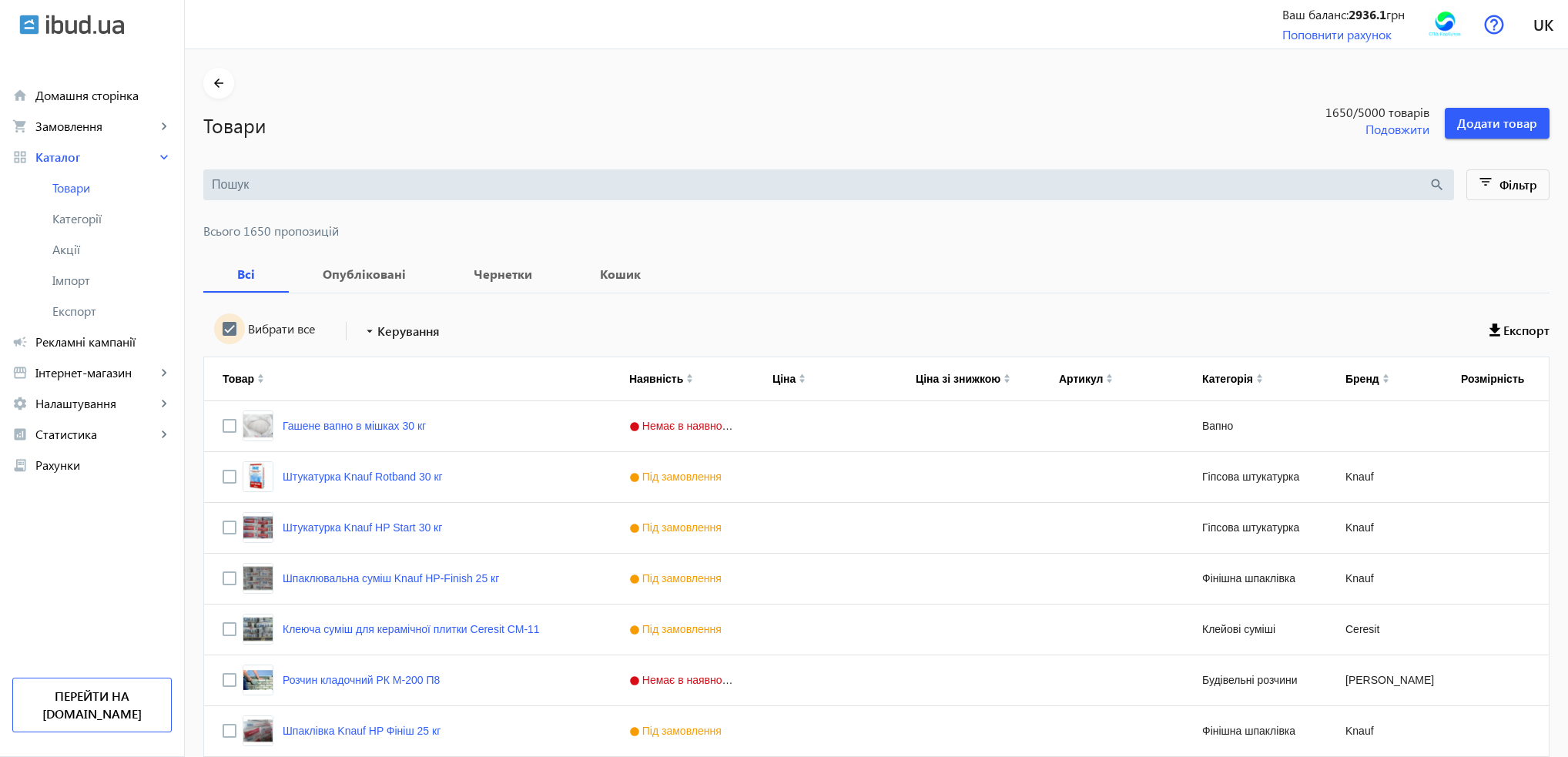
checkbox input "true"
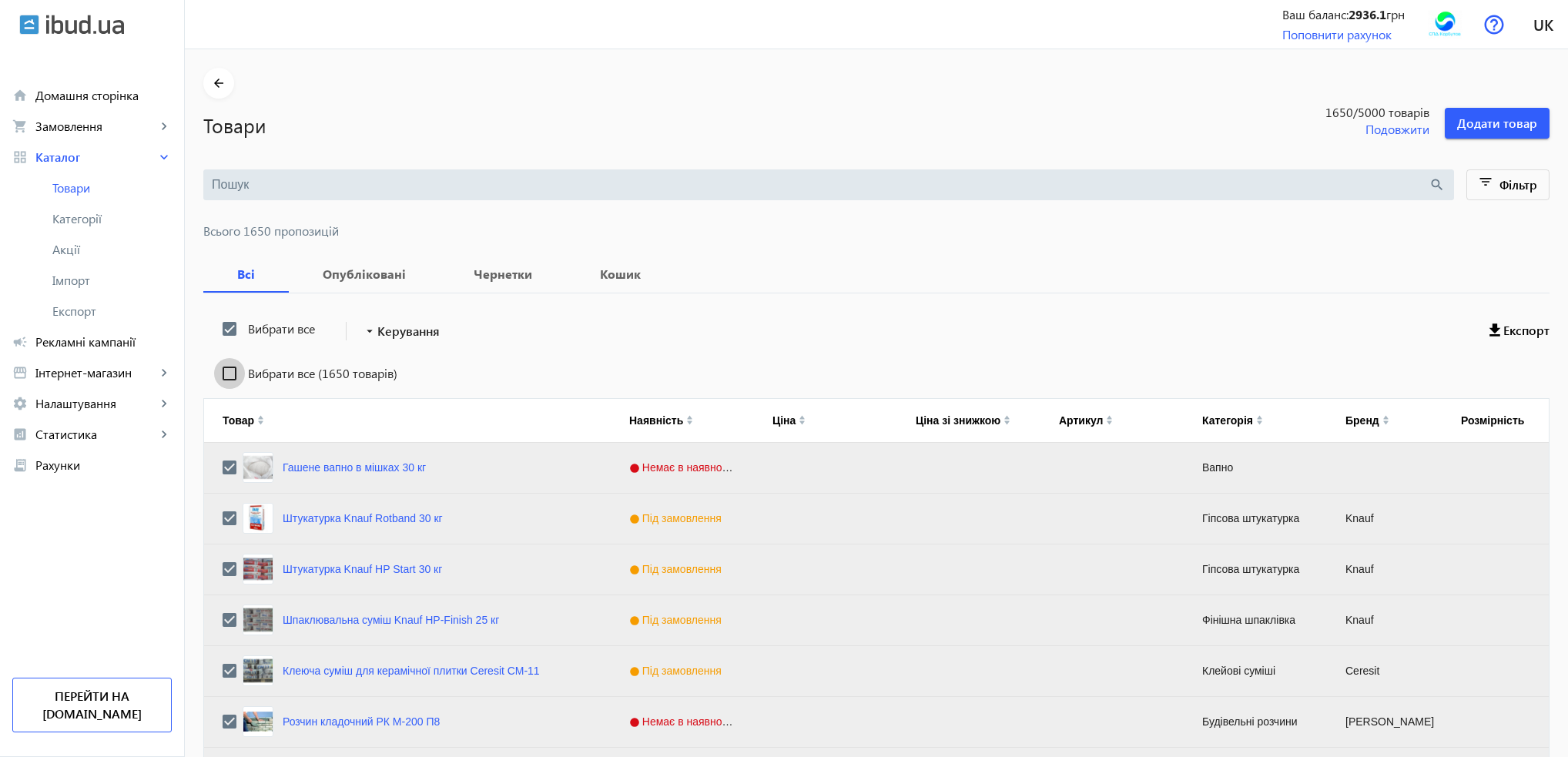
click at [221, 372] on input "Вибрати все (1650 товарів)" at bounding box center [229, 373] width 31 height 31
checkbox input "true"
click at [379, 334] on span "Керування" at bounding box center [408, 331] width 62 height 19
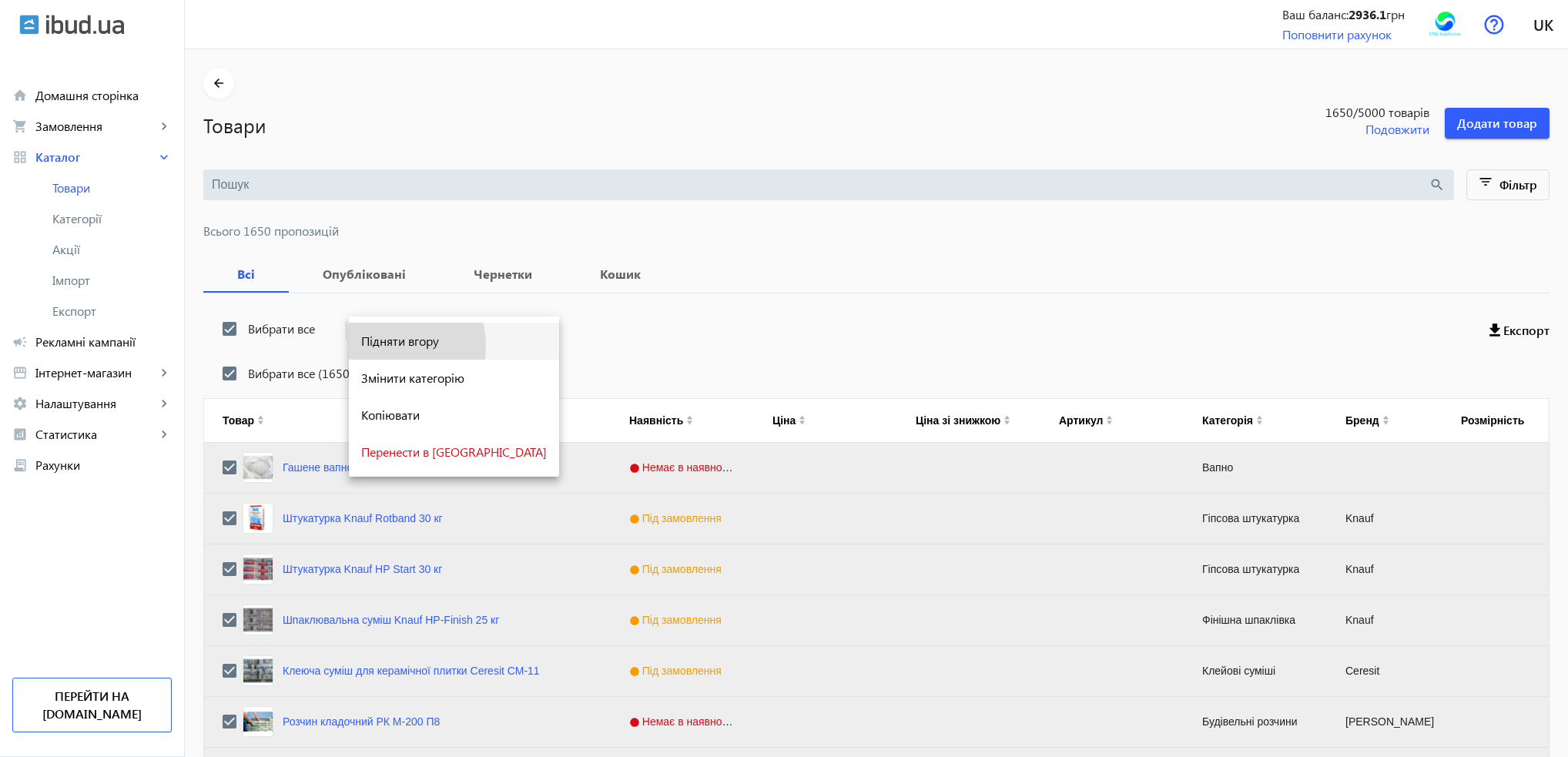
click at [382, 347] on span "Підняти вгору" at bounding box center [454, 340] width 186 height 12
